Goal: Transaction & Acquisition: Purchase product/service

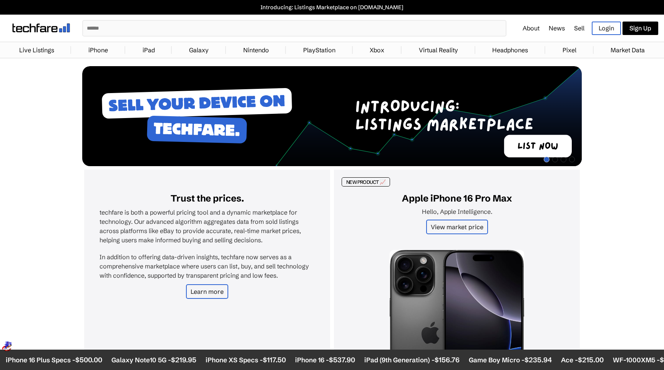
click at [105, 49] on link "iPhone" at bounding box center [98, 49] width 27 height 15
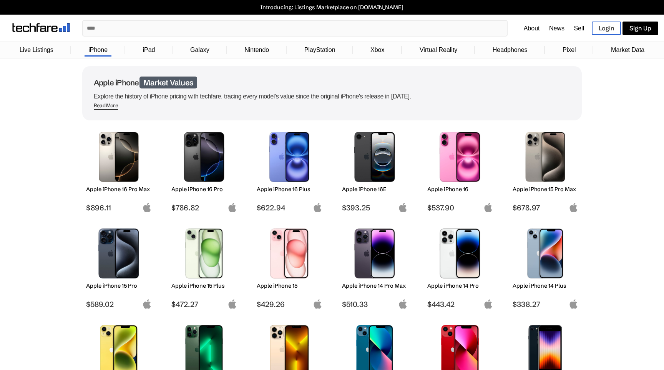
click at [127, 145] on img at bounding box center [119, 157] width 54 height 50
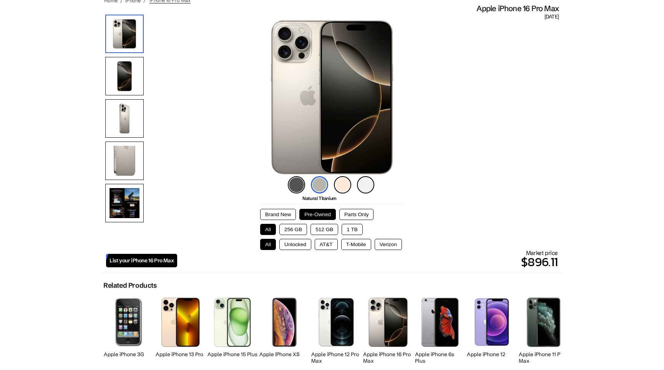
click at [321, 225] on button "512 GB" at bounding box center [325, 229] width 28 height 11
click at [306, 243] on button "Unlocked" at bounding box center [296, 244] width 32 height 11
